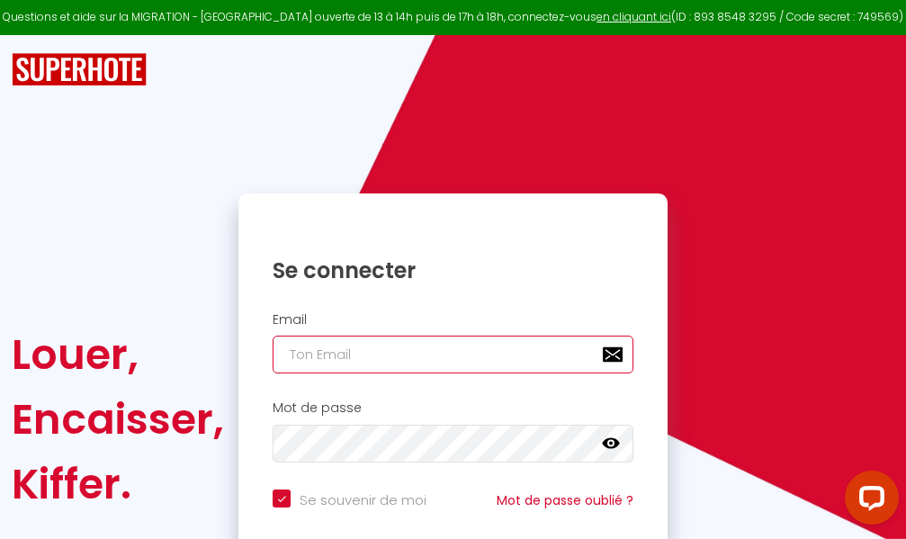
click at [462, 353] on input "email" at bounding box center [453, 355] width 361 height 38
type input "m"
checkbox input "true"
type input "ma"
checkbox input "true"
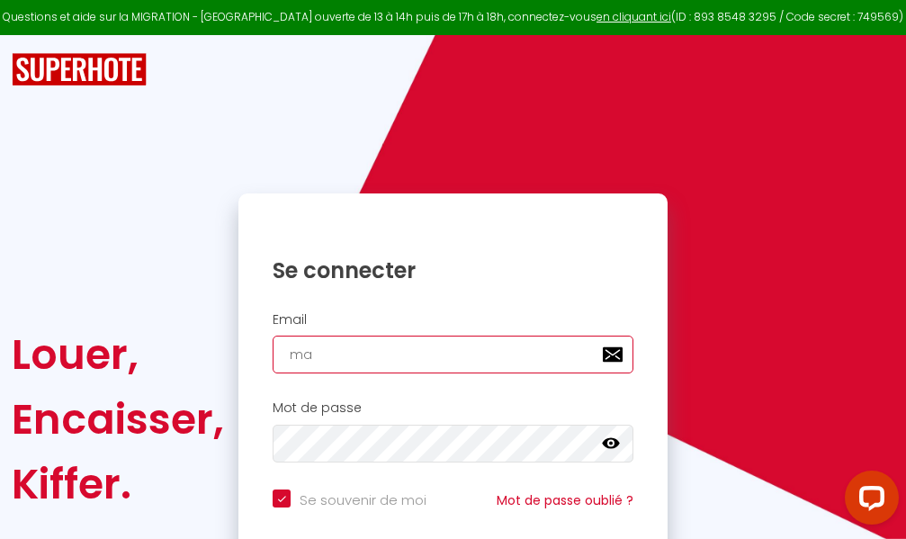
type input "mar"
checkbox input "true"
type input "marc"
checkbox input "true"
type input "marcd"
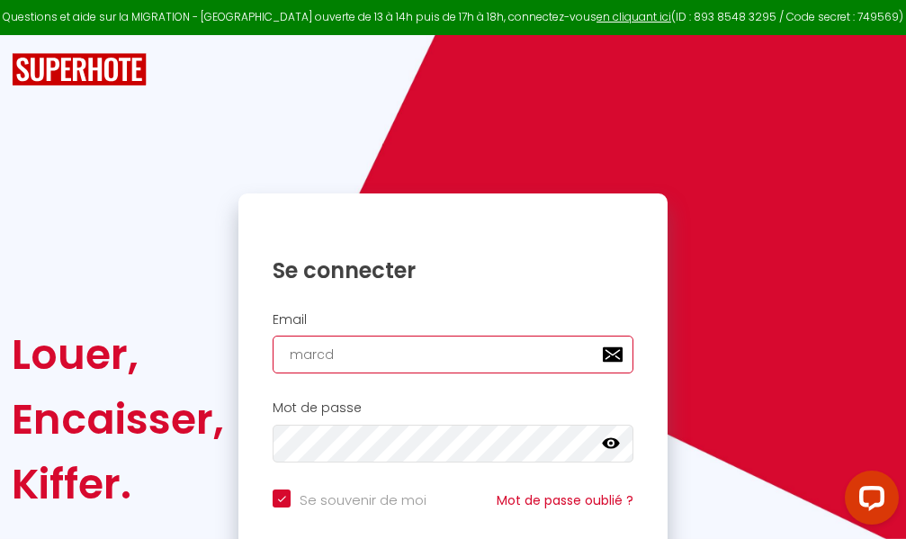
checkbox input "true"
type input "marcdp"
checkbox input "true"
type input "marcdpo"
checkbox input "true"
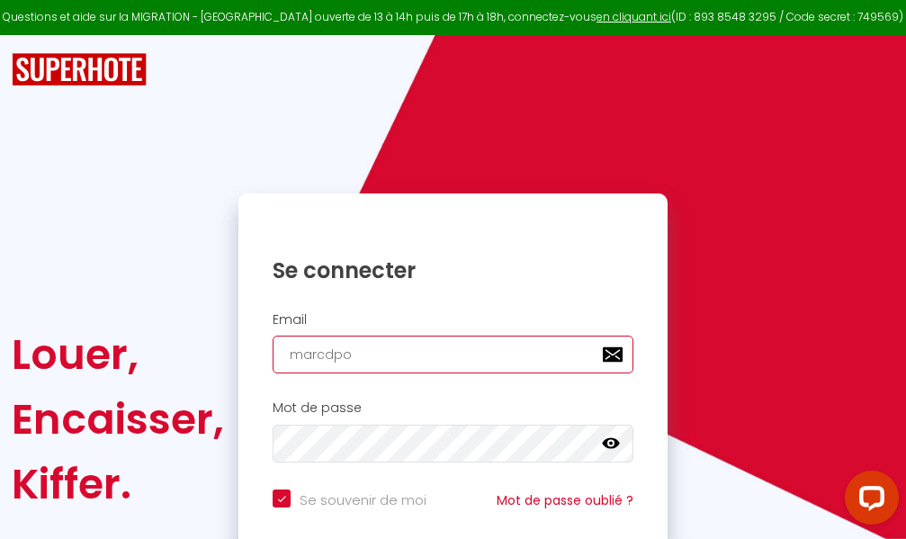
type input "marcdpoz"
checkbox input "true"
type input "marcdpoz."
checkbox input "true"
type input "marcdpoz.l"
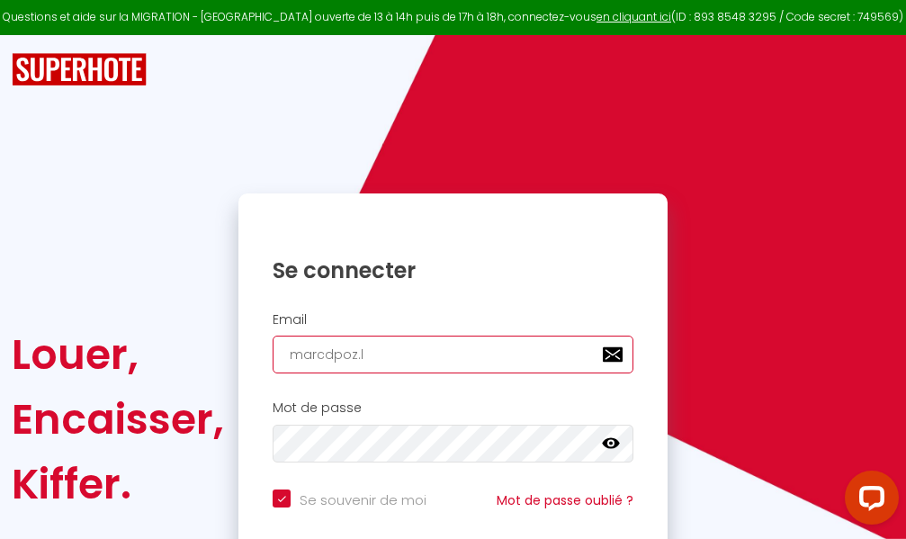
checkbox input "true"
type input "marcdpoz.lo"
checkbox input "true"
type input "marcdpoz.loc"
checkbox input "true"
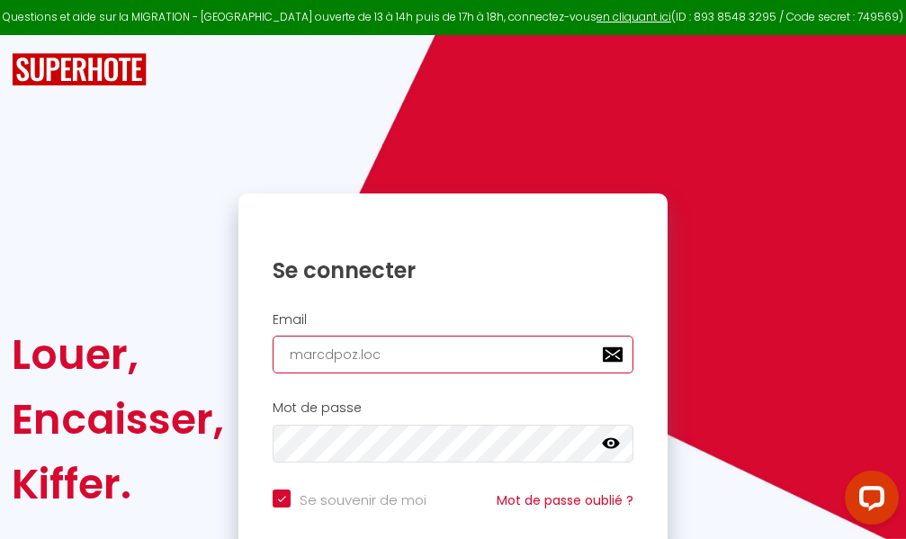
type input "marcdpoz.loca"
checkbox input "true"
type input "marcdpoz.locat"
checkbox input "true"
type input "marcdpoz.locati"
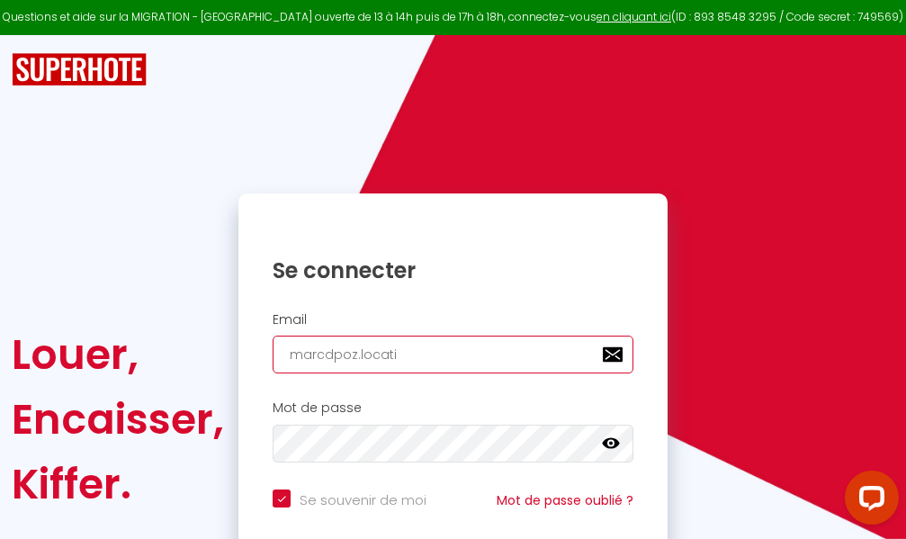
checkbox input "true"
type input "marcdpoz.locatio"
checkbox input "true"
type input "marcdpoz.location"
checkbox input "true"
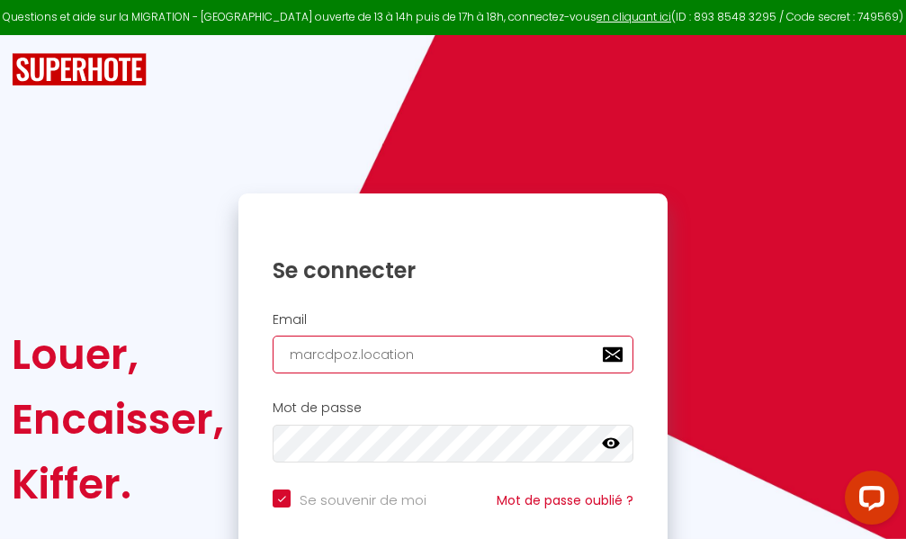
type input "marcdpoz.location@"
checkbox input "true"
type input "marcdpoz.location@g"
checkbox input "true"
type input "marcdpoz.location@gm"
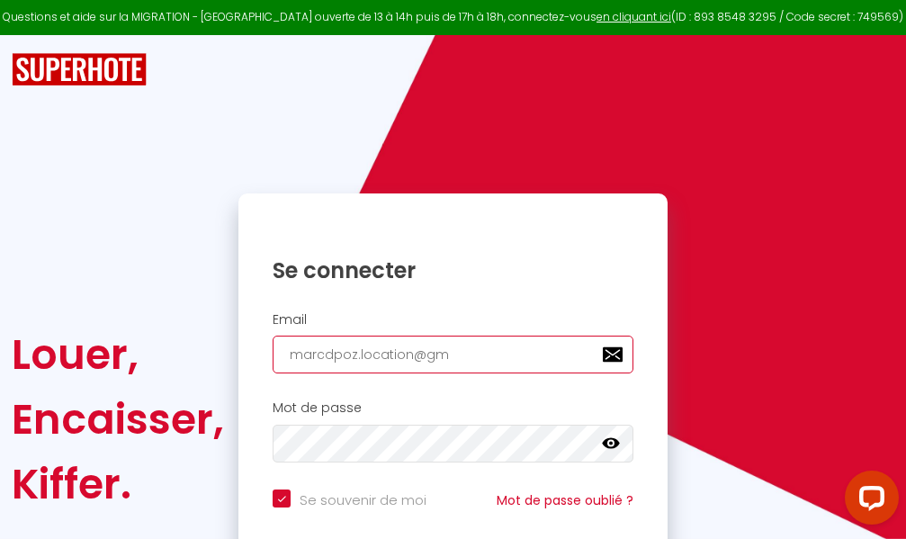
checkbox input "true"
type input "marcdpoz.location@gma"
checkbox input "true"
type input "marcdpoz.location@gmai"
checkbox input "true"
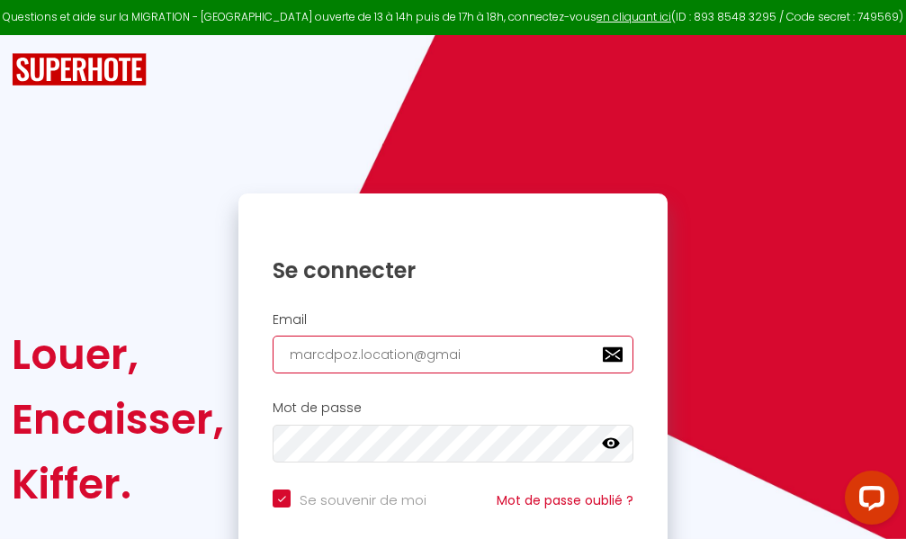
type input "[EMAIL_ADDRESS]"
checkbox input "true"
type input "[EMAIL_ADDRESS]."
checkbox input "true"
type input "marcdpoz.location@gmail.c"
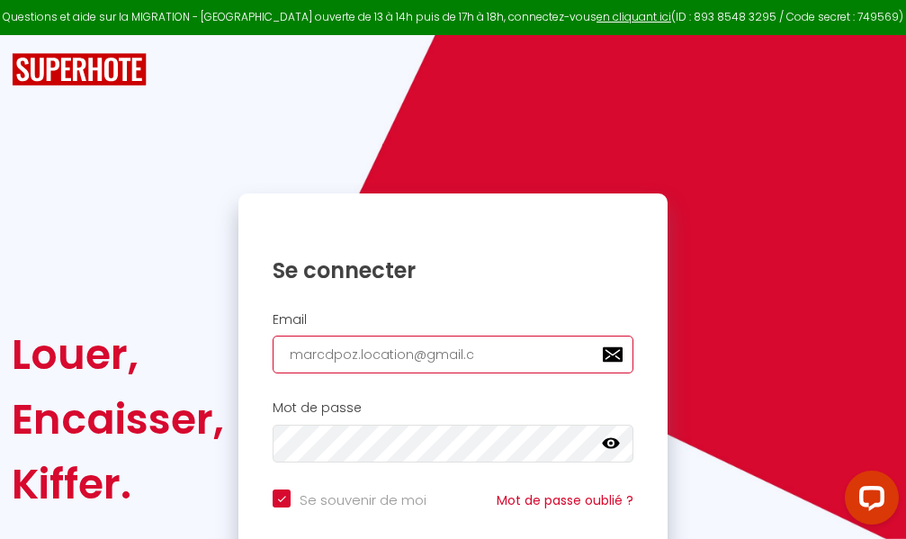
checkbox input "true"
type input "[EMAIL_ADDRESS][DOMAIN_NAME]"
checkbox input "true"
type input "[EMAIL_ADDRESS][DOMAIN_NAME]"
checkbox input "true"
